Goal: Navigation & Orientation: Find specific page/section

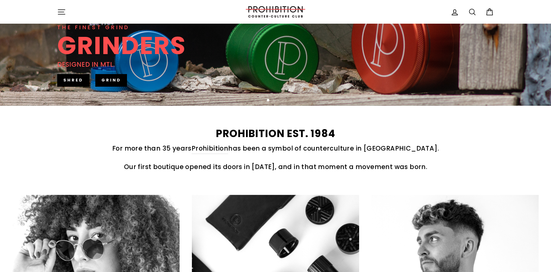
scroll to position [246, 0]
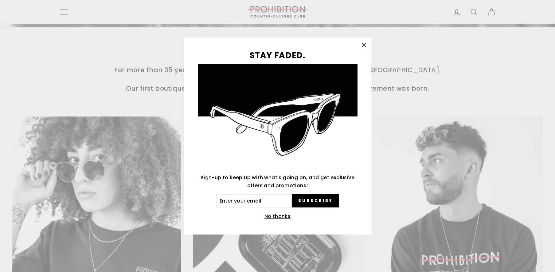
click at [365, 44] on icon "button" at bounding box center [364, 45] width 4 height 4
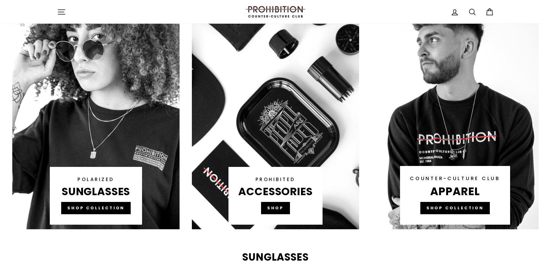
scroll to position [369, 0]
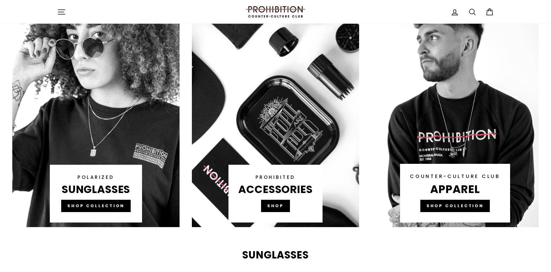
click at [276, 207] on link at bounding box center [275, 111] width 167 height 234
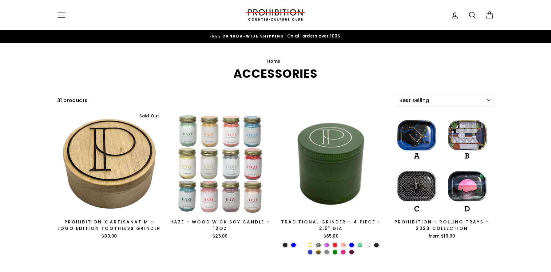
select select "best-selling"
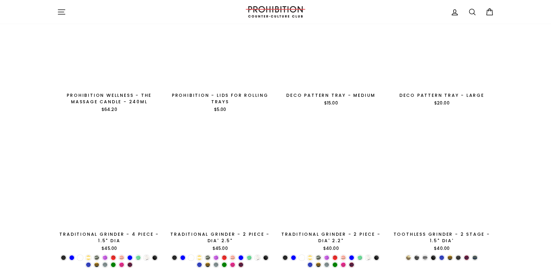
scroll to position [922, 0]
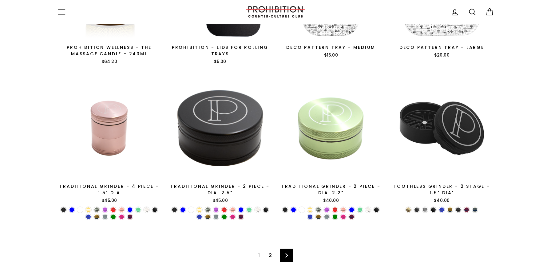
click at [291, 255] on link "Next" at bounding box center [286, 256] width 13 height 14
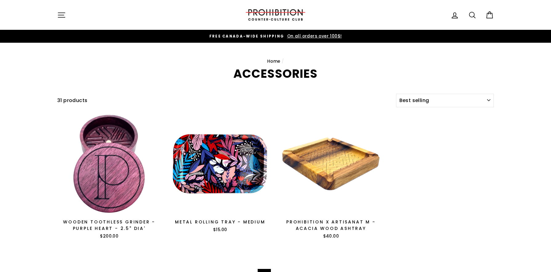
select select "best-selling"
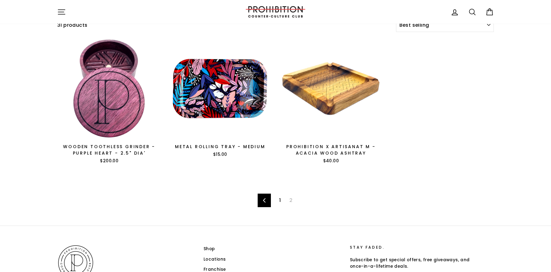
scroll to position [123, 0]
